Goal: Task Accomplishment & Management: Manage account settings

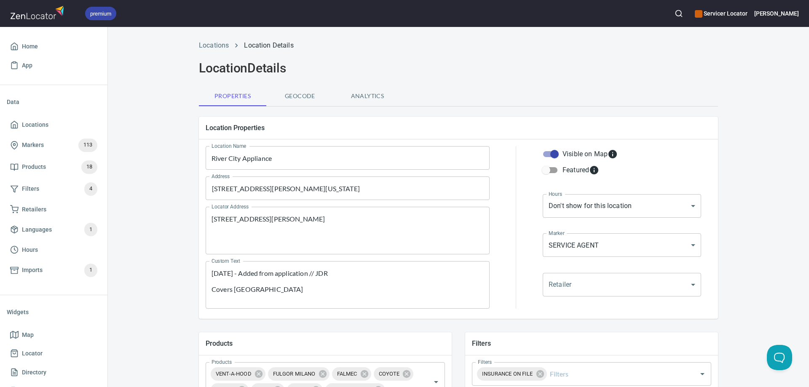
scroll to position [169, 0]
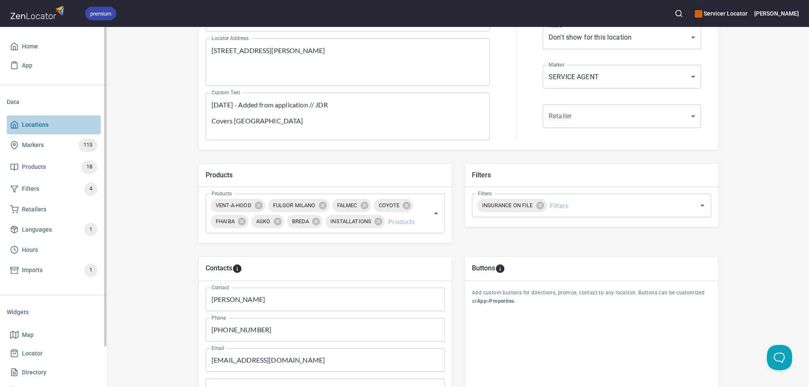
click at [38, 123] on span "Locations" at bounding box center [35, 125] width 27 height 11
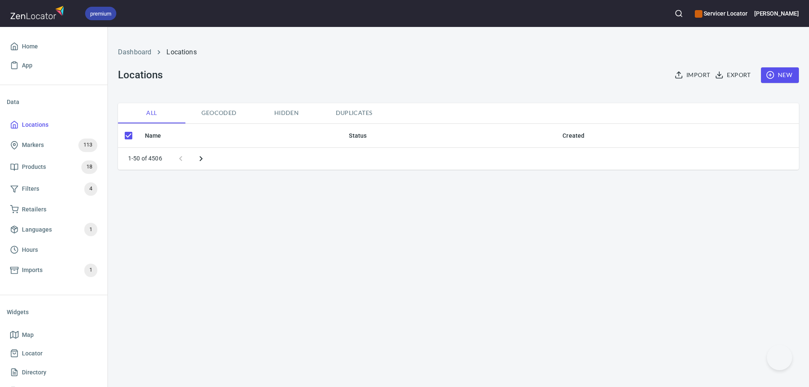
checkbox input "false"
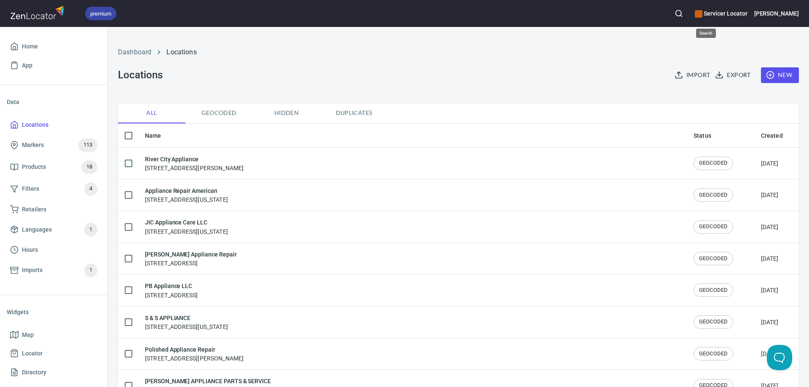
click at [683, 16] on icon "button" at bounding box center [679, 13] width 8 height 8
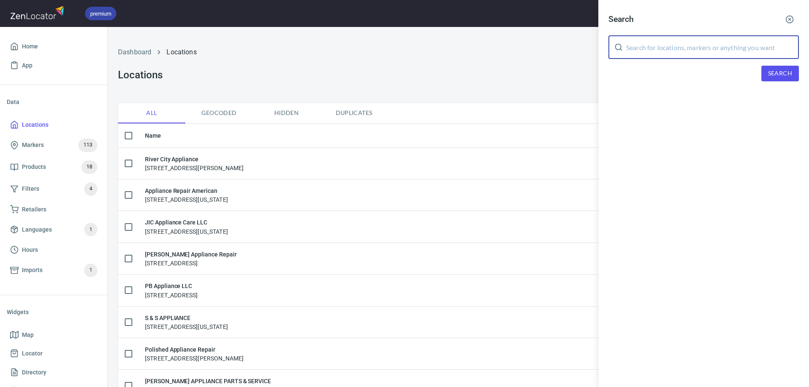
click at [668, 44] on input "text" at bounding box center [712, 47] width 173 height 24
type input "itech"
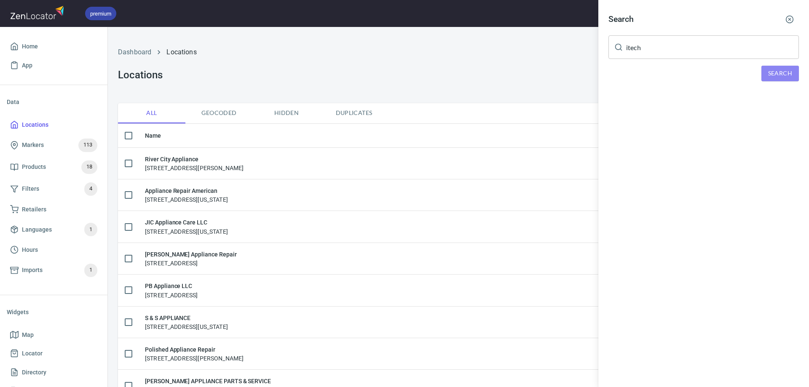
click at [775, 75] on span "Search" at bounding box center [780, 73] width 24 height 11
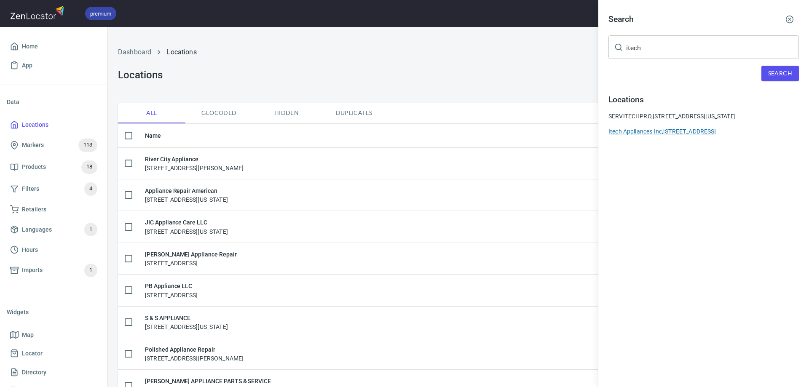
click at [683, 136] on div "Itech Appliances Inc, [STREET_ADDRESS]" at bounding box center [703, 131] width 190 height 8
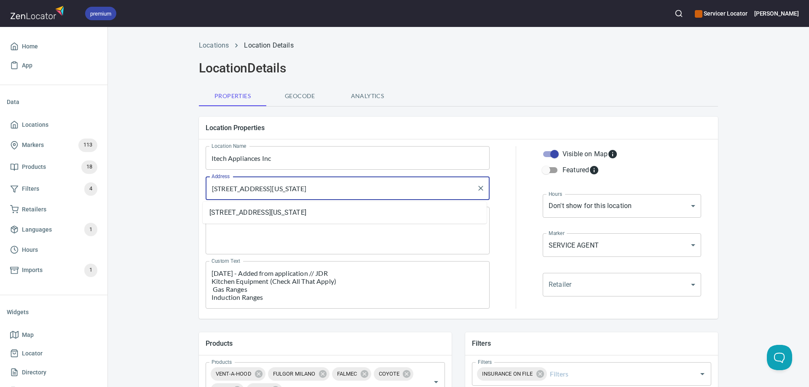
drag, startPoint x: 386, startPoint y: 191, endPoint x: 180, endPoint y: 191, distance: 205.6
click at [182, 191] on div "Locations Location Details Location Details Properties Geocode Analytics Locati…" at bounding box center [458, 361] width 701 height 652
click at [313, 212] on li "[STREET_ADDRESS][US_STATE]" at bounding box center [345, 212] width 284 height 15
type input "[STREET_ADDRESS][US_STATE]"
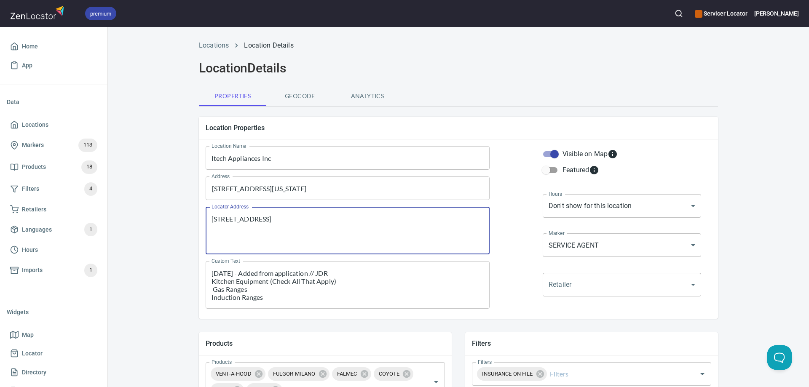
drag, startPoint x: 273, startPoint y: 231, endPoint x: 186, endPoint y: 204, distance: 90.9
click at [189, 204] on div "Locations Location Details Location Details Properties Geocode Analytics Locati…" at bounding box center [458, 361] width 539 height 652
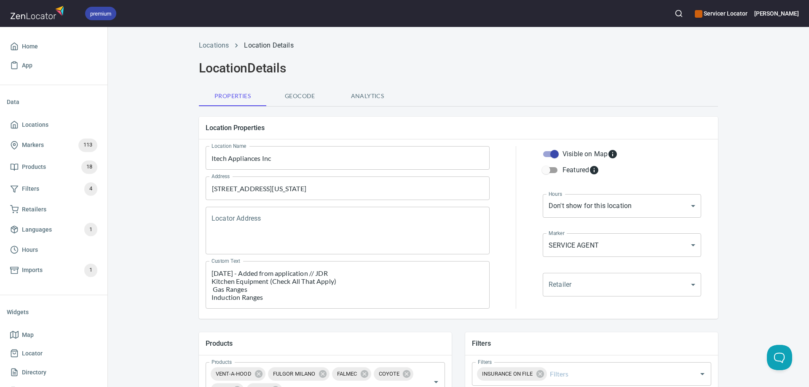
click at [206, 273] on div "[DATE] - Added from application // JDR Kitchen Equipment (Check All That Apply)…" at bounding box center [348, 285] width 284 height 48
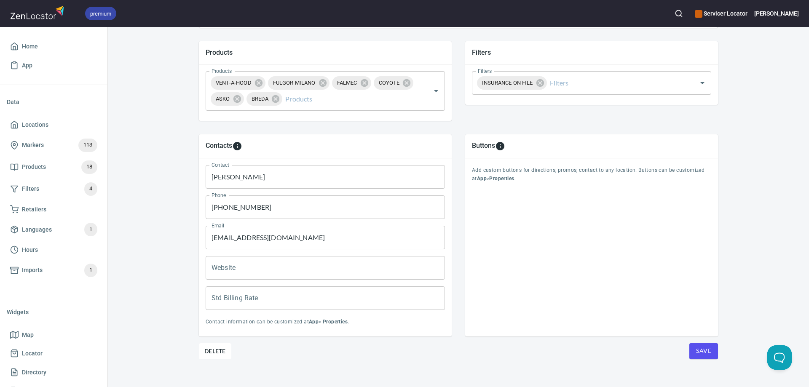
scroll to position [300, 0]
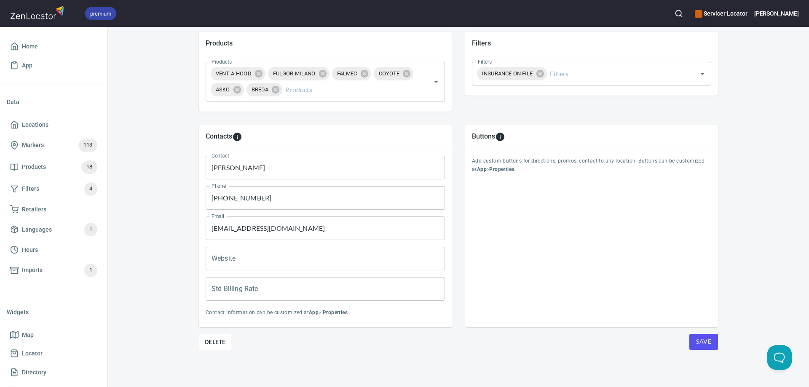
type textarea "[DATE] - Updated address // JDR [DATE] - Added from application // JDR Kitchen …"
click at [702, 339] on span "Save" at bounding box center [703, 342] width 15 height 11
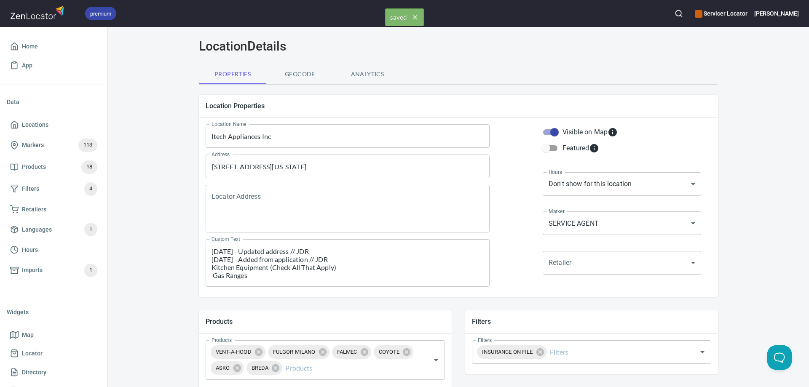
scroll to position [0, 0]
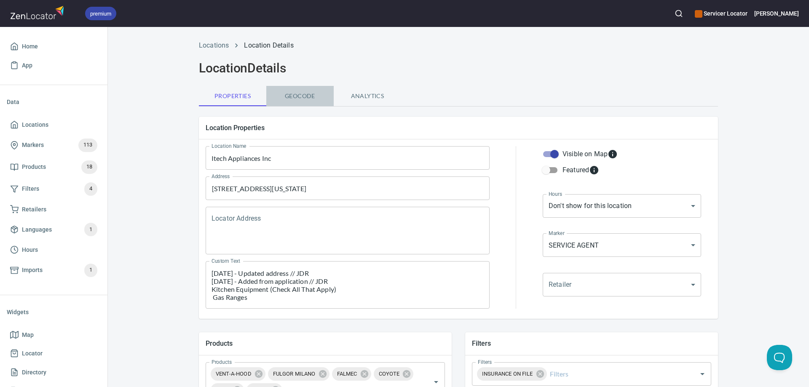
click at [297, 99] on span "Geocode" at bounding box center [299, 96] width 57 height 11
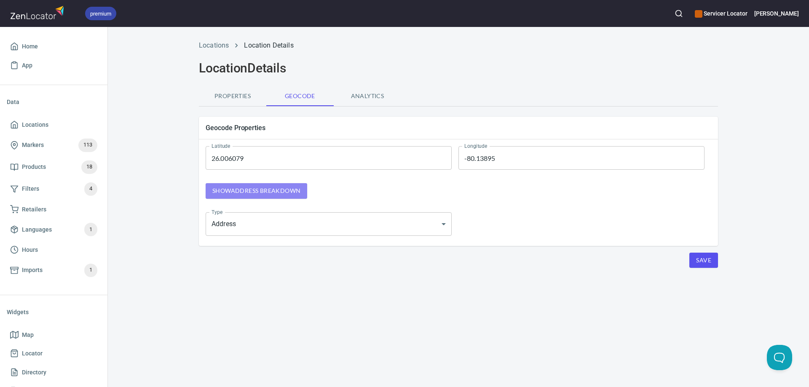
click at [275, 186] on span "Show address breakdown" at bounding box center [256, 191] width 88 height 11
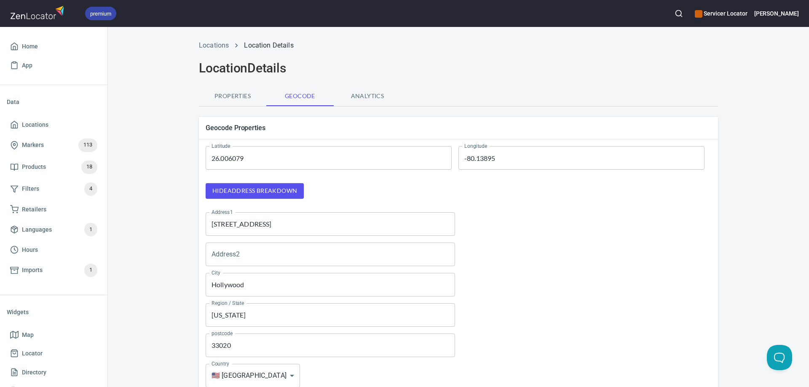
scroll to position [107, 0]
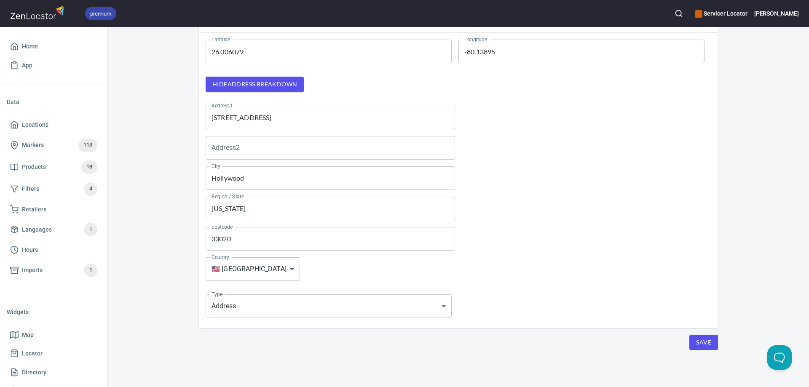
click at [696, 343] on span "Save" at bounding box center [703, 342] width 15 height 11
drag, startPoint x: 45, startPoint y: 126, endPoint x: 55, endPoint y: 112, distance: 17.2
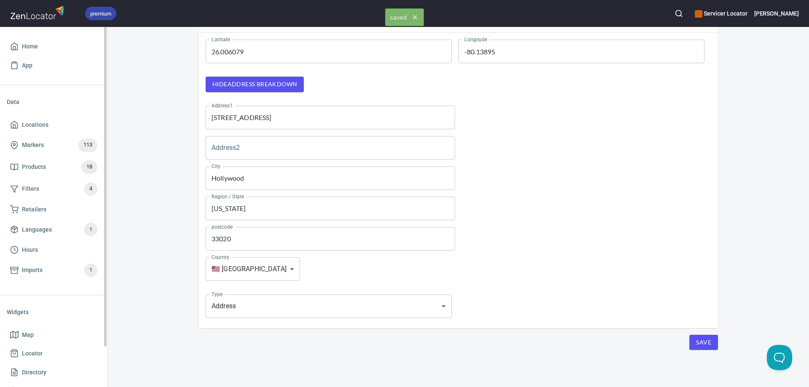
click at [45, 126] on span "Locations" at bounding box center [35, 125] width 27 height 11
